Goal: Information Seeking & Learning: Compare options

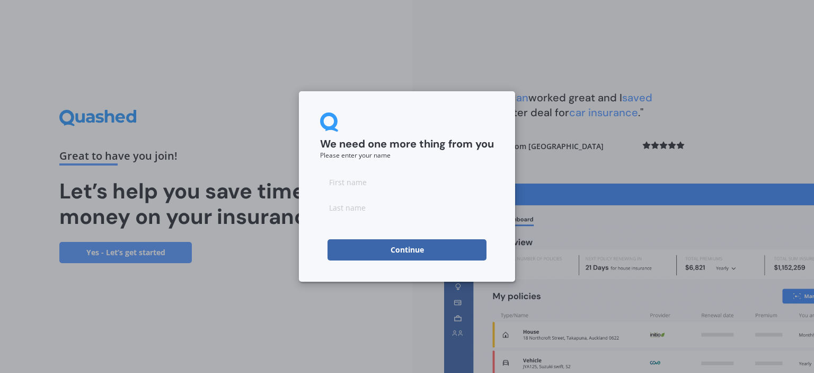
click at [354, 180] on input at bounding box center [407, 181] width 174 height 21
type input "[PERSON_NAME]"
click at [403, 248] on button "Continue" at bounding box center [407, 249] width 159 height 21
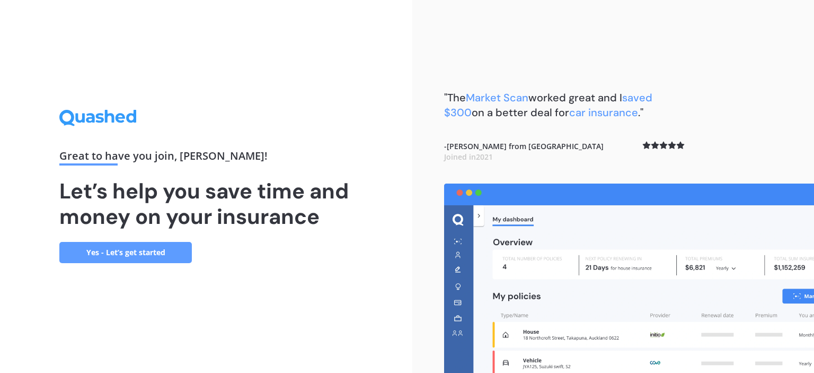
click at [138, 259] on link "Yes - Let’s get started" at bounding box center [125, 252] width 133 height 21
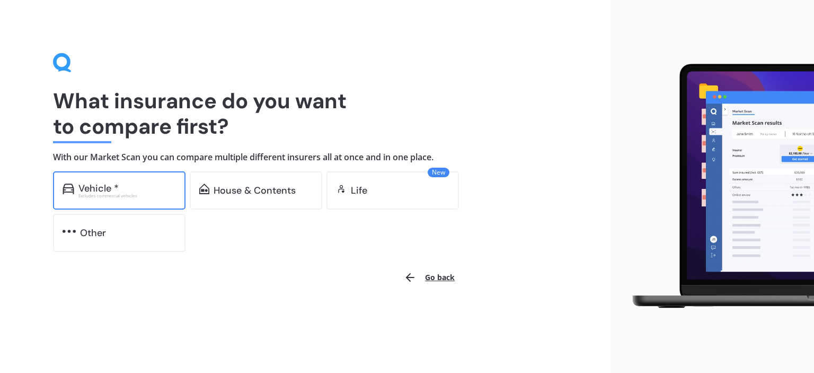
click at [110, 187] on div "Vehicle *" at bounding box center [98, 188] width 40 height 11
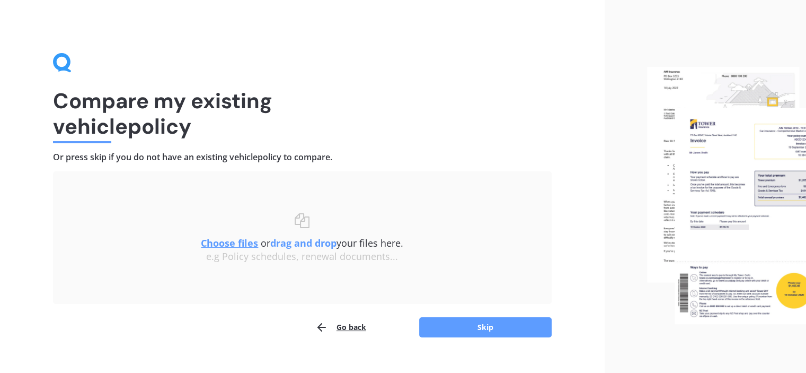
scroll to position [17, 0]
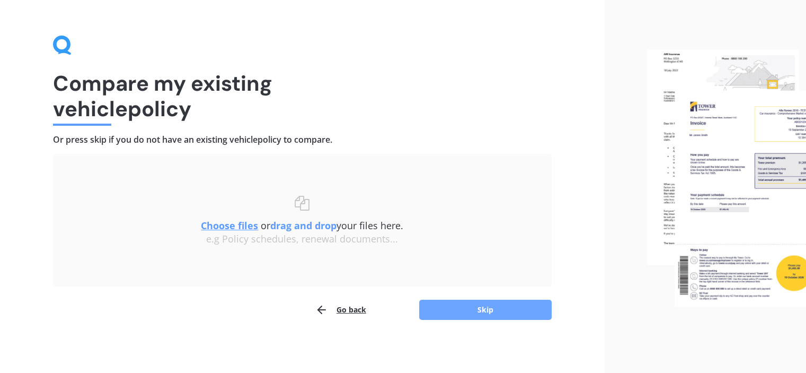
click at [489, 309] on button "Skip" at bounding box center [485, 309] width 133 height 20
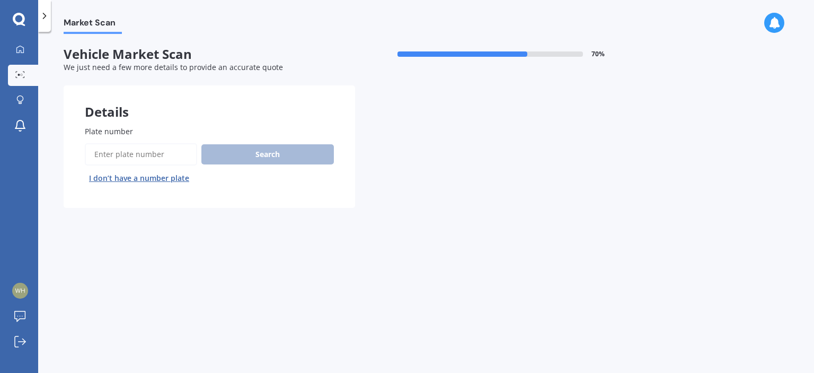
click at [151, 157] on input "Plate number" at bounding box center [141, 154] width 112 height 22
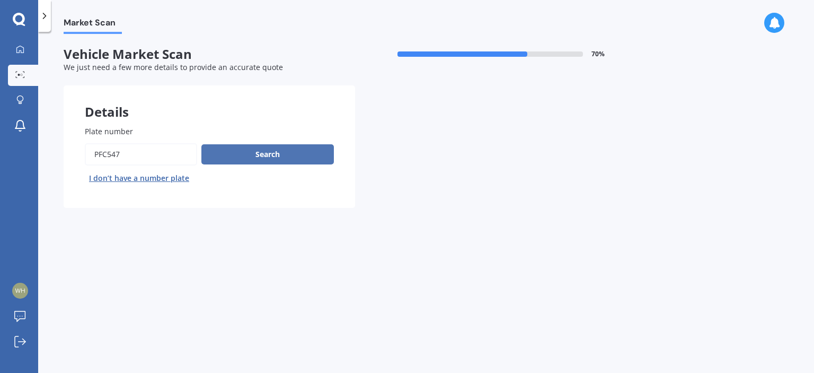
type input "pfc547"
click at [269, 151] on button "Search" at bounding box center [267, 154] width 133 height 20
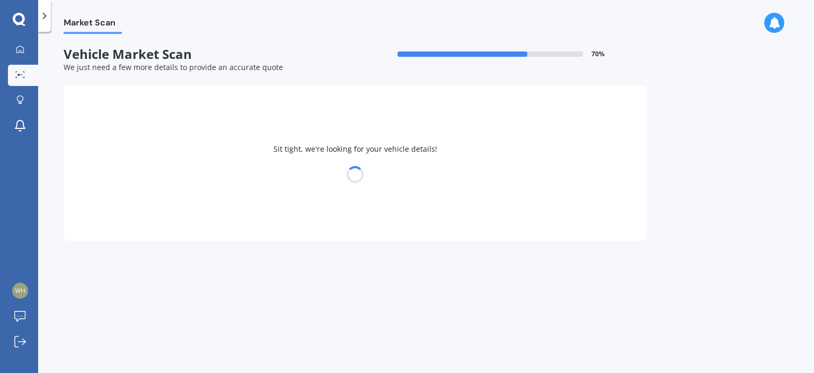
select select "KIA"
select select "SPORTAGE"
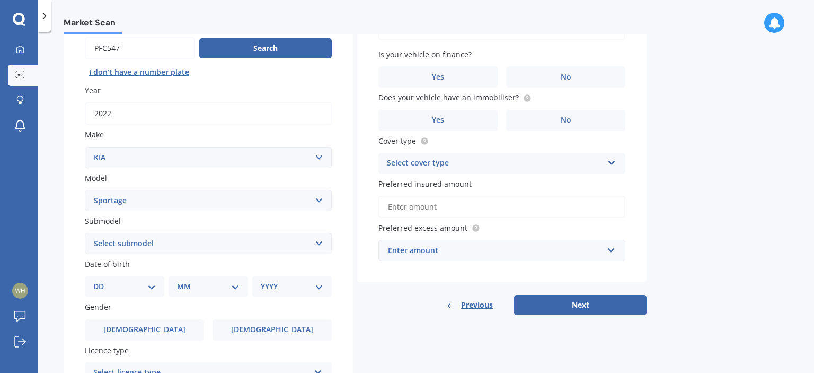
scroll to position [159, 0]
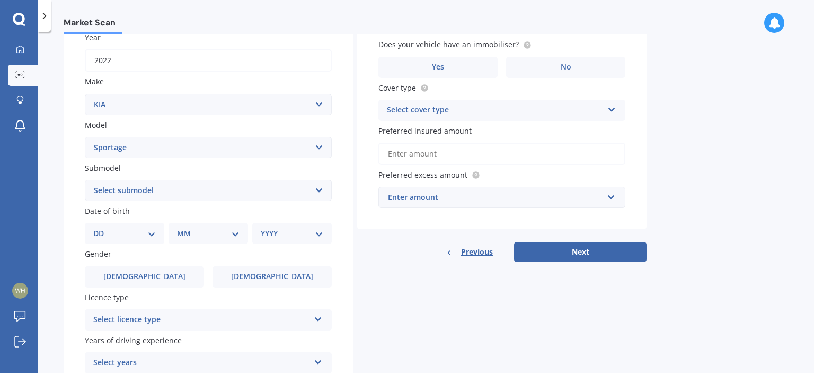
click at [320, 192] on select "Select submodel (All other) 2.0 4WD Petrol 2.0 EX Diesel 2.0 LX Diesel 2.4 EX A…" at bounding box center [208, 190] width 247 height 21
select select "GT LINE AWD"
click at [85, 180] on select "Select submodel (All other) 2.0 4WD Petrol 2.0 EX Diesel 2.0 LX Diesel 2.4 EX A…" at bounding box center [208, 190] width 247 height 21
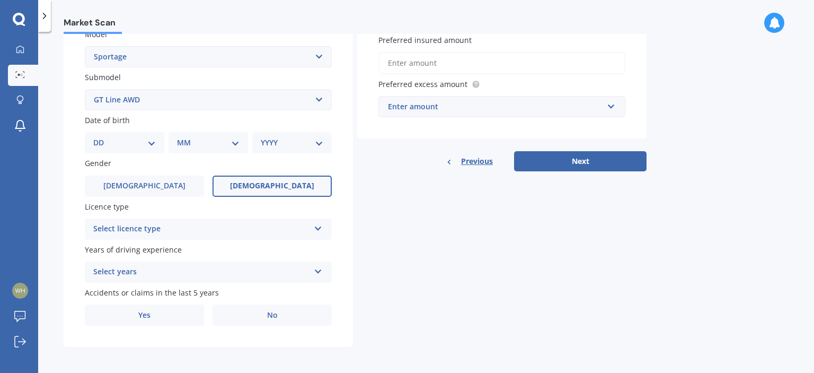
scroll to position [251, 0]
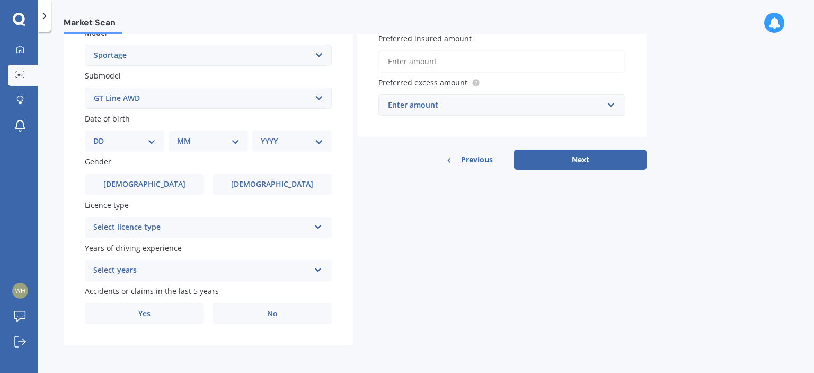
click at [154, 142] on select "DD 01 02 03 04 05 06 07 08 09 10 11 12 13 14 15 16 17 18 19 20 21 22 23 24 25 2…" at bounding box center [124, 141] width 63 height 12
select select "11"
click at [102, 135] on select "DD 01 02 03 04 05 06 07 08 09 10 11 12 13 14 15 16 17 18 19 20 21 22 23 24 25 2…" at bounding box center [124, 141] width 63 height 12
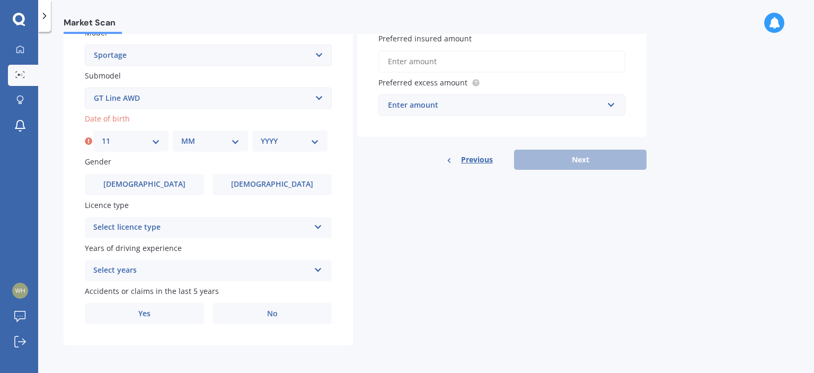
click at [236, 142] on select "MM 01 02 03 04 05 06 07 08 09 10 11 12" at bounding box center [210, 141] width 58 height 12
select select "01"
click at [181, 135] on select "MM 01 02 03 04 05 06 07 08 09 10 11 12" at bounding box center [210, 141] width 58 height 12
click at [315, 143] on select "YYYY 2025 2024 2023 2022 2021 2020 2019 2018 2017 2016 2015 2014 2013 2012 2011…" at bounding box center [290, 141] width 58 height 12
select select "1959"
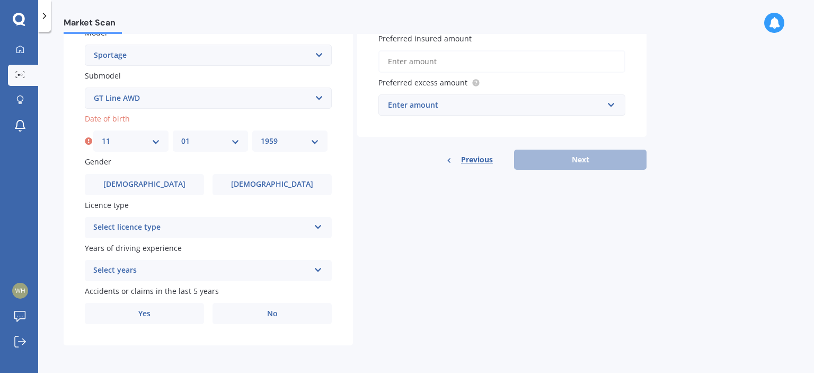
click at [261, 135] on select "YYYY 2025 2024 2023 2022 2021 2020 2019 2018 2017 2016 2015 2014 2013 2012 2011…" at bounding box center [290, 141] width 58 height 12
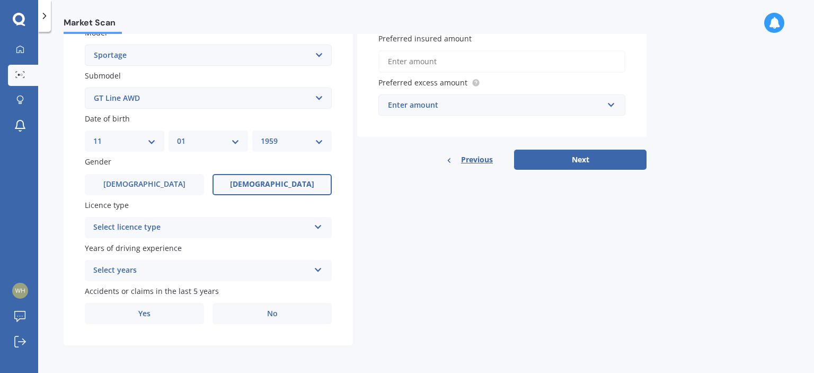
click at [265, 186] on span "[DEMOGRAPHIC_DATA]" at bounding box center [272, 184] width 84 height 9
click at [0, 0] on input "[DEMOGRAPHIC_DATA]" at bounding box center [0, 0] width 0 height 0
click at [320, 226] on icon at bounding box center [318, 224] width 9 height 7
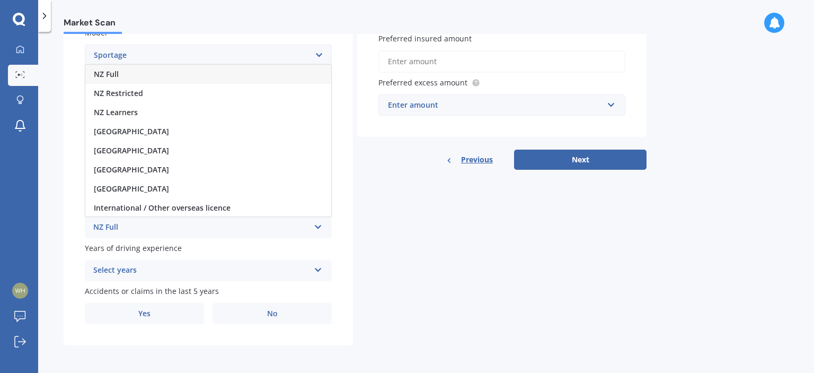
click at [153, 76] on div "NZ Full" at bounding box center [208, 74] width 246 height 19
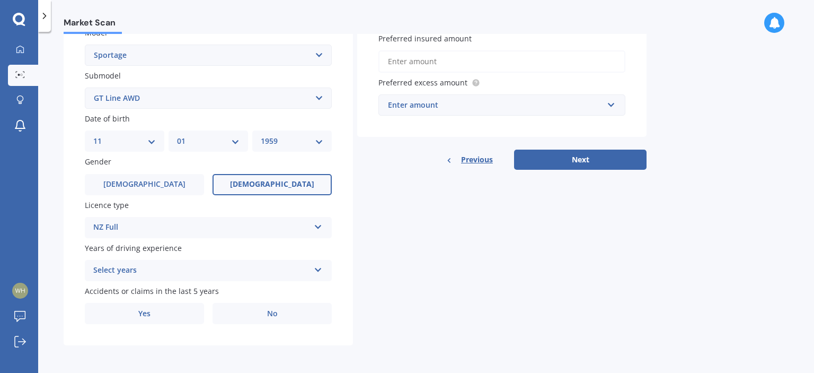
click at [314, 269] on icon at bounding box center [318, 267] width 9 height 7
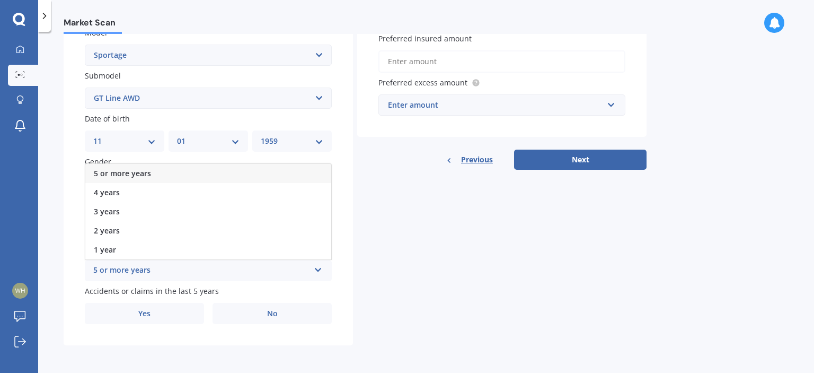
click at [185, 171] on div "5 or more years" at bounding box center [208, 173] width 246 height 19
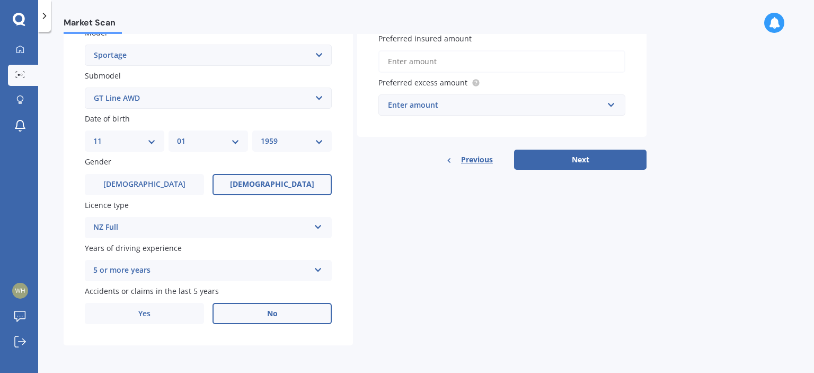
click at [286, 313] on label "No" at bounding box center [272, 313] width 119 height 21
click at [0, 0] on input "No" at bounding box center [0, 0] width 0 height 0
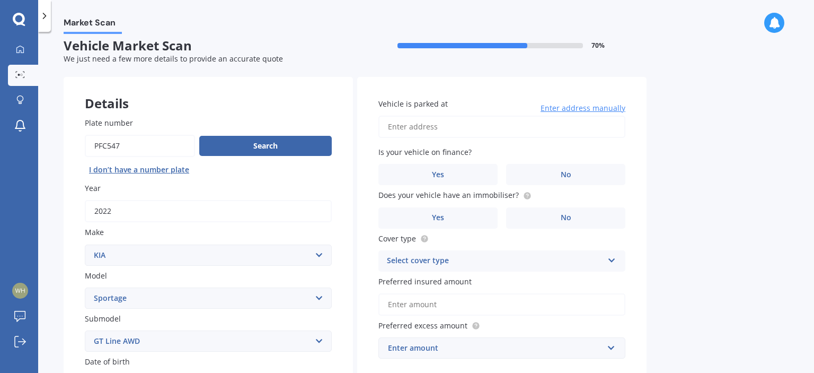
scroll to position [0, 0]
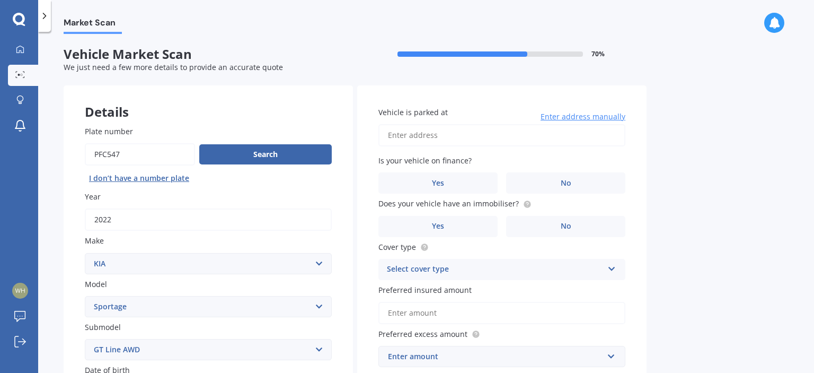
click at [455, 137] on input "Vehicle is parked at" at bounding box center [501, 135] width 247 height 22
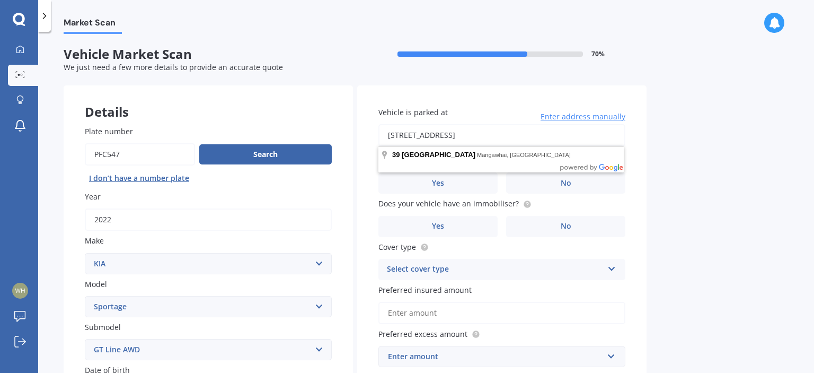
type input "[STREET_ADDRESS]"
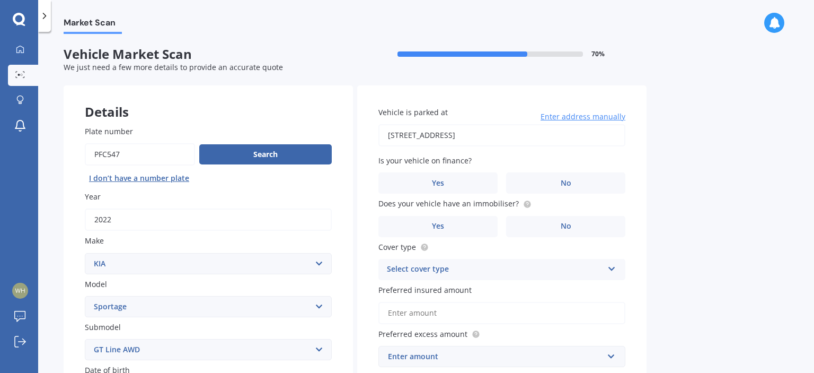
click at [728, 199] on div "Market Scan Vehicle Market Scan 70 % We just need a few more details to provide…" at bounding box center [426, 204] width 776 height 341
click at [562, 182] on span "No" at bounding box center [566, 183] width 11 height 9
click at [0, 0] on input "No" at bounding box center [0, 0] width 0 height 0
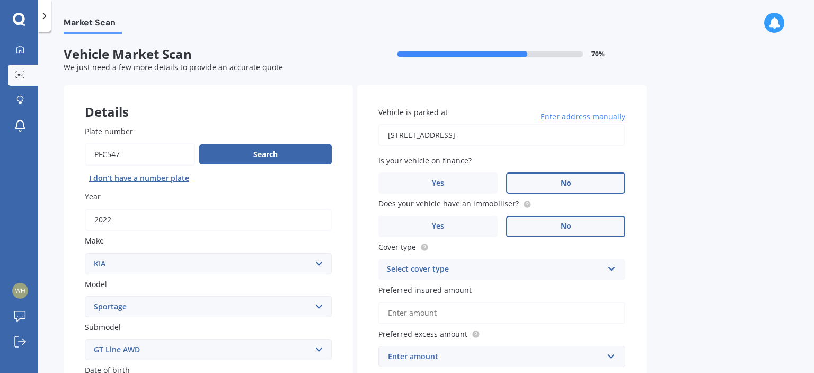
click at [567, 224] on span "No" at bounding box center [566, 226] width 11 height 9
click at [0, 0] on input "No" at bounding box center [0, 0] width 0 height 0
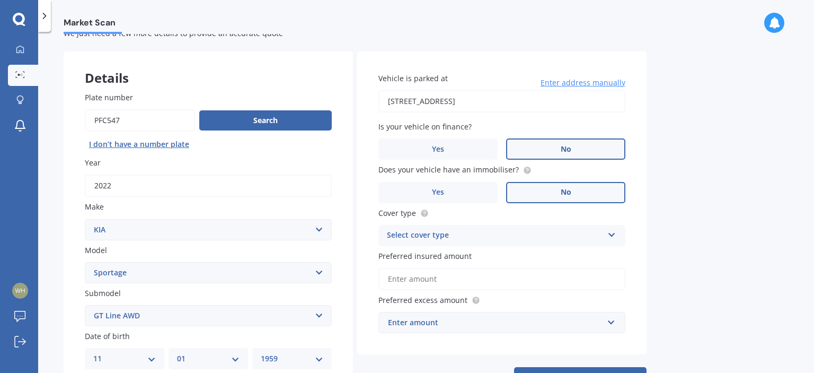
scroll to position [53, 0]
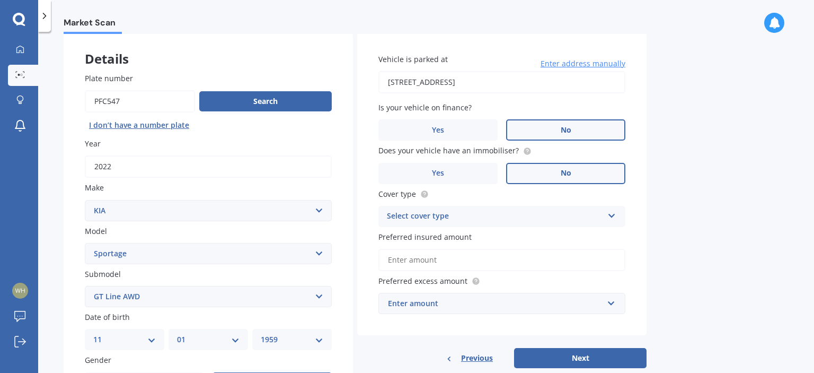
click at [609, 217] on icon at bounding box center [611, 213] width 9 height 7
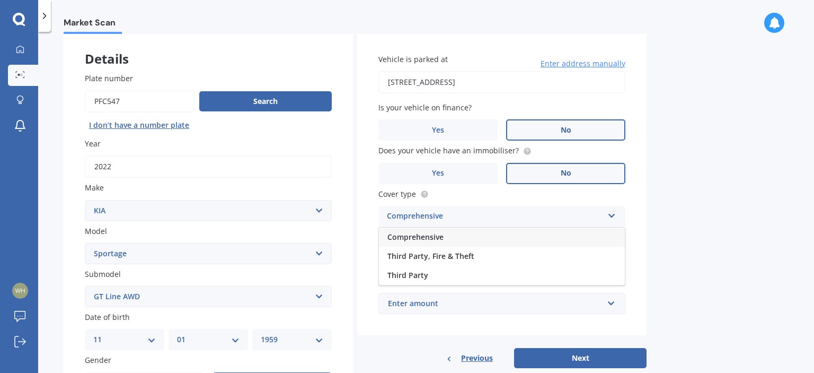
click at [589, 237] on div "Comprehensive" at bounding box center [502, 236] width 246 height 19
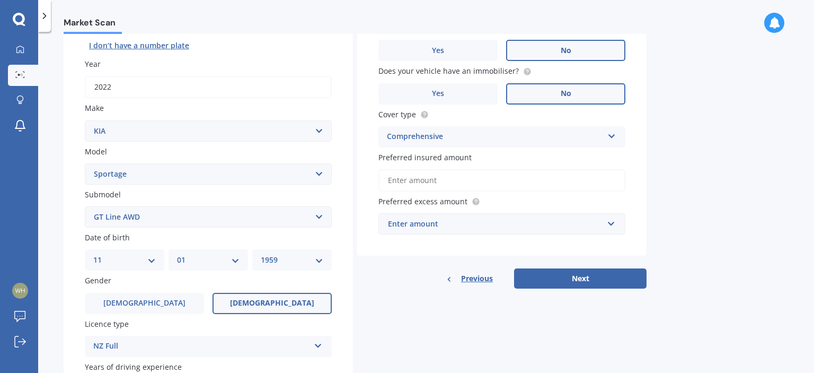
scroll to position [159, 0]
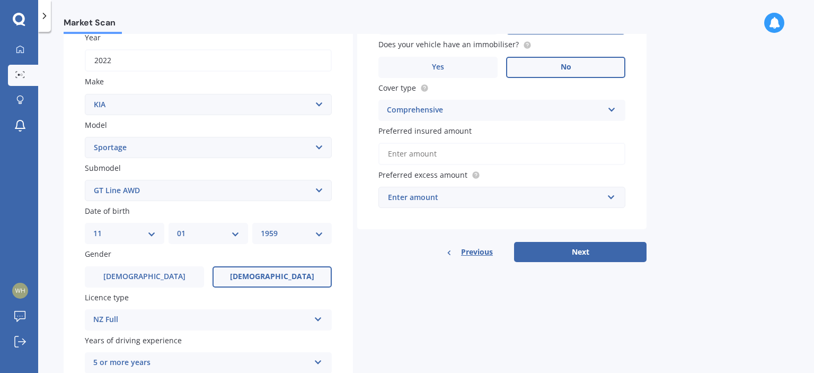
click at [398, 154] on input "Preferred insured amount" at bounding box center [501, 154] width 247 height 22
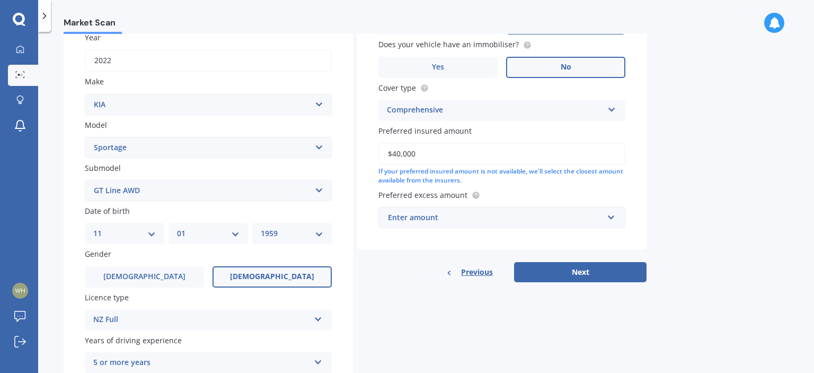
type input "$40,000"
click at [611, 216] on input "text" at bounding box center [498, 217] width 237 height 20
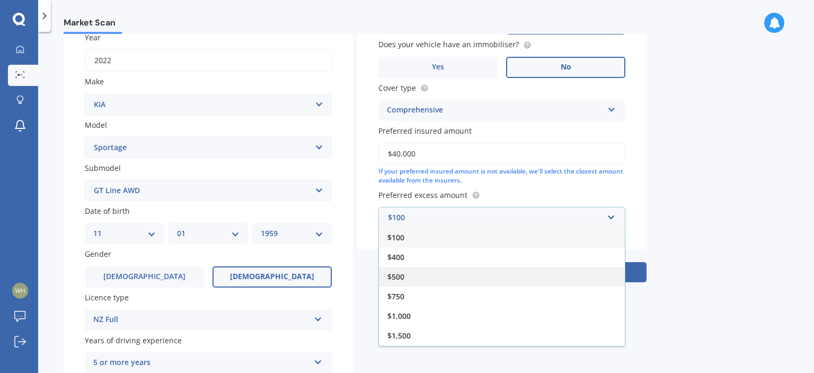
click at [471, 277] on div "$500" at bounding box center [502, 277] width 246 height 20
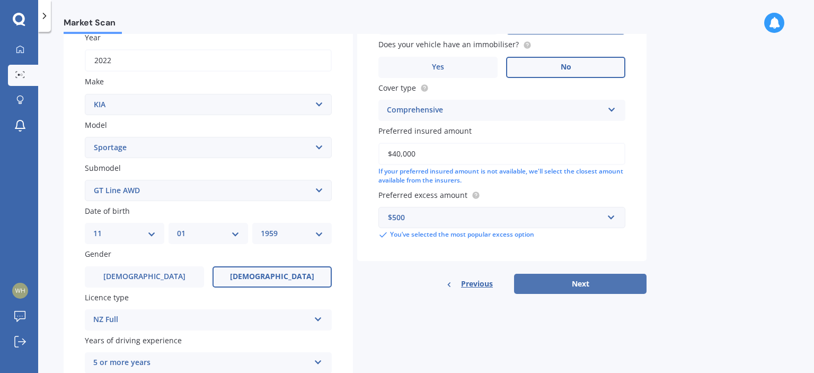
click at [580, 286] on button "Next" at bounding box center [580, 284] width 133 height 20
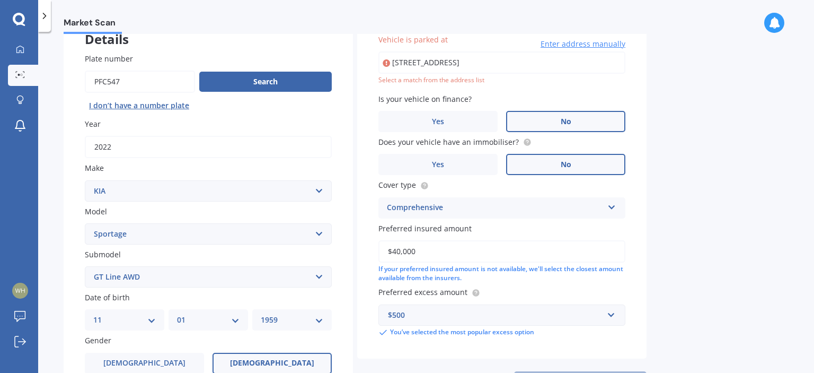
scroll to position [72, 0]
type input "[STREET_ADDRESS]"
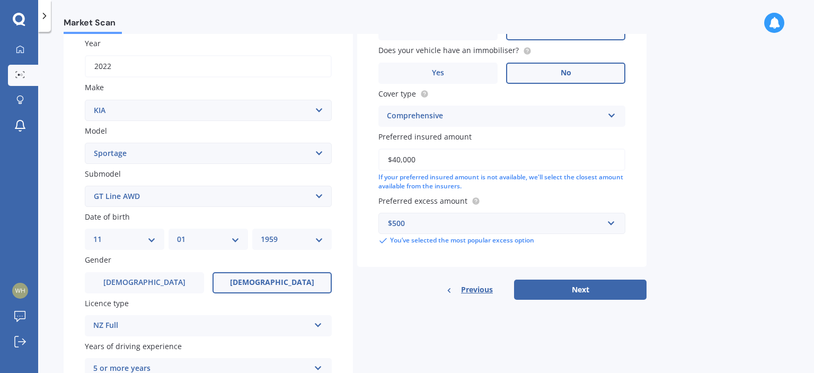
scroll to position [231, 0]
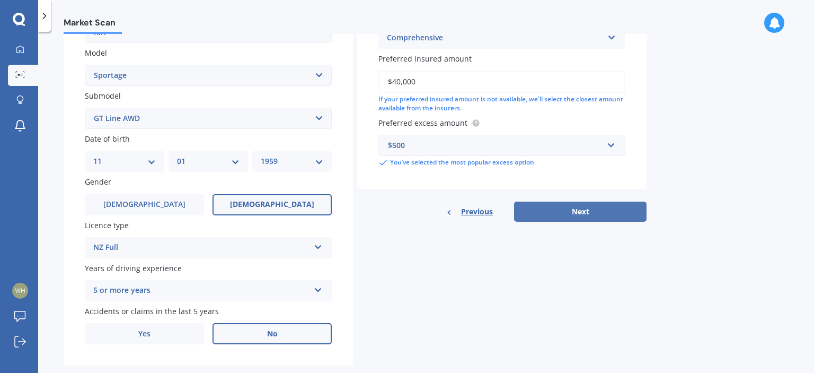
click at [571, 210] on button "Next" at bounding box center [580, 211] width 133 height 20
select select "11"
select select "01"
select select "1959"
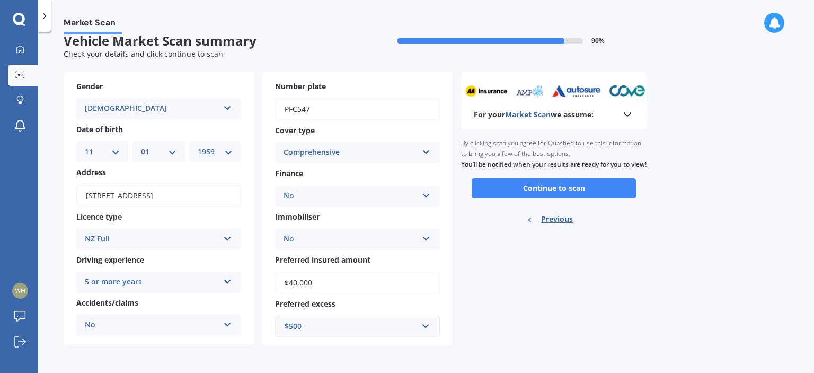
scroll to position [0, 0]
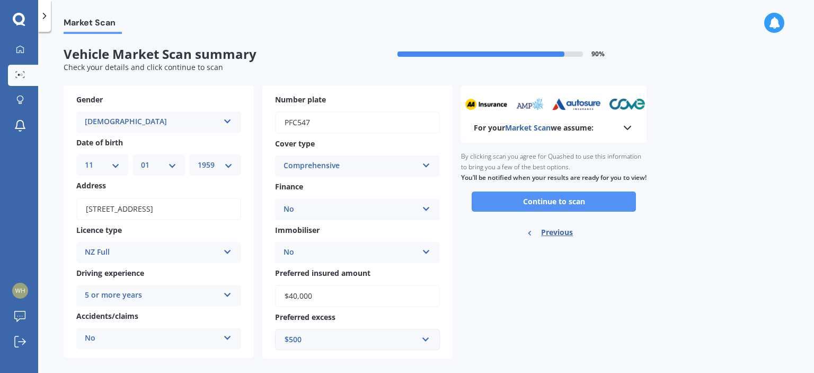
click at [551, 211] on button "Continue to scan" at bounding box center [554, 201] width 164 height 20
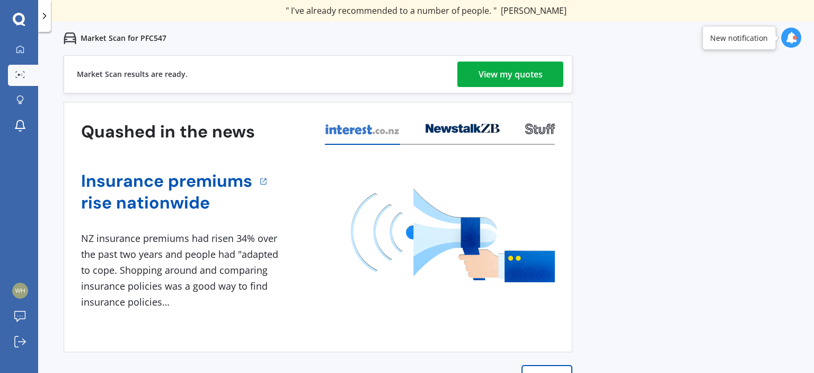
click at [524, 70] on div "View my quotes" at bounding box center [511, 73] width 64 height 25
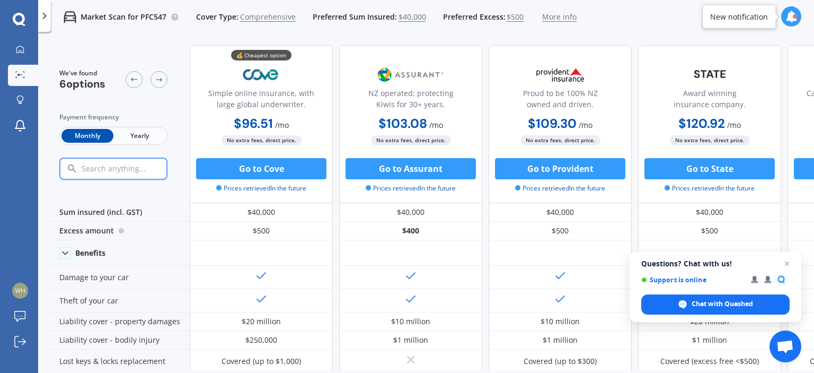
click at [140, 139] on span "Yearly" at bounding box center [139, 136] width 52 height 14
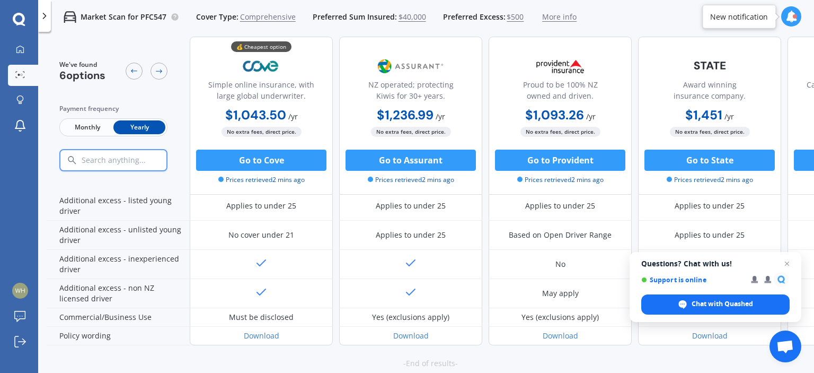
scroll to position [573, 0]
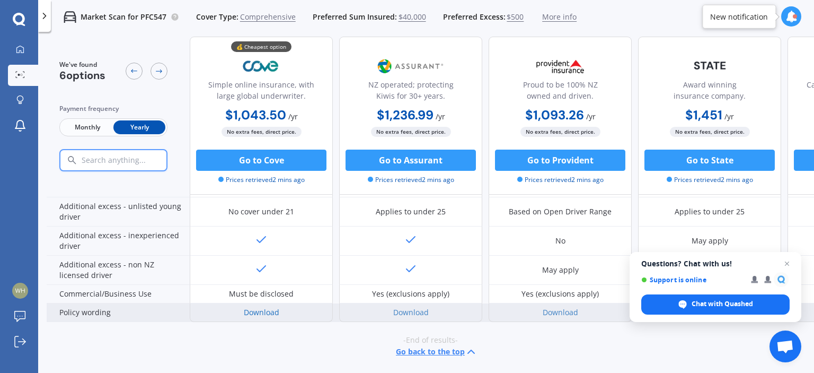
click at [261, 307] on link "Download" at bounding box center [262, 312] width 36 height 10
click at [411, 307] on link "Download" at bounding box center [411, 312] width 36 height 10
click at [565, 307] on link "Download" at bounding box center [561, 312] width 36 height 10
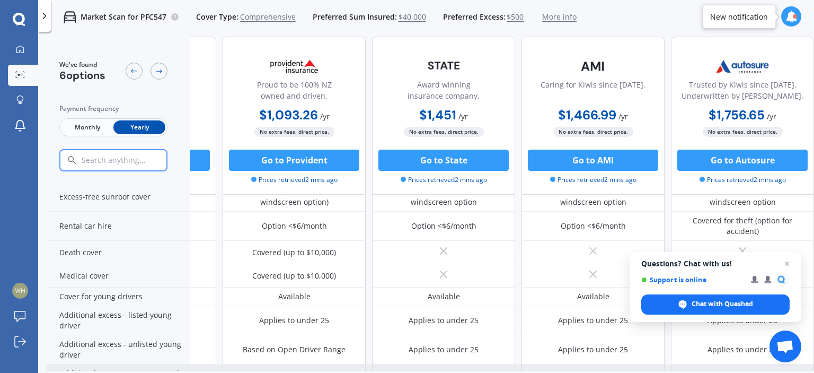
scroll to position [414, 271]
